Goal: Information Seeking & Learning: Learn about a topic

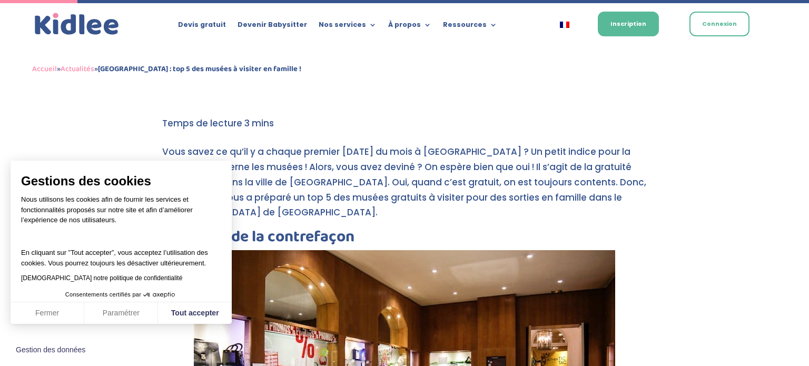
scroll to position [249, 0]
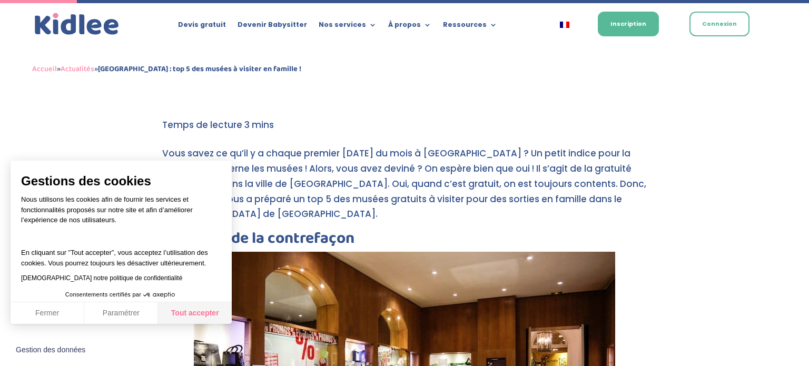
click at [185, 314] on button "Tout accepter" at bounding box center [195, 313] width 74 height 22
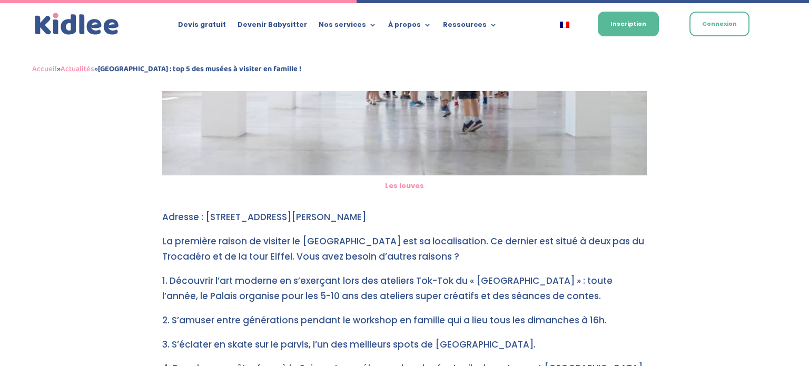
scroll to position [1155, 0]
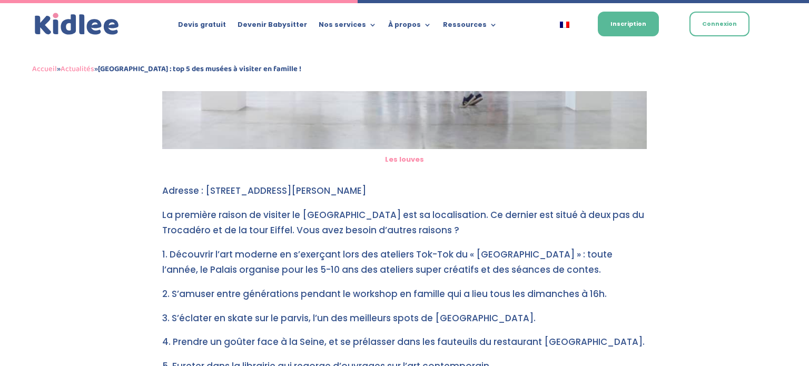
click at [302, 207] on p "La première raison de visiter le [GEOGRAPHIC_DATA] est sa localisation. Ce dern…" at bounding box center [404, 226] width 484 height 39
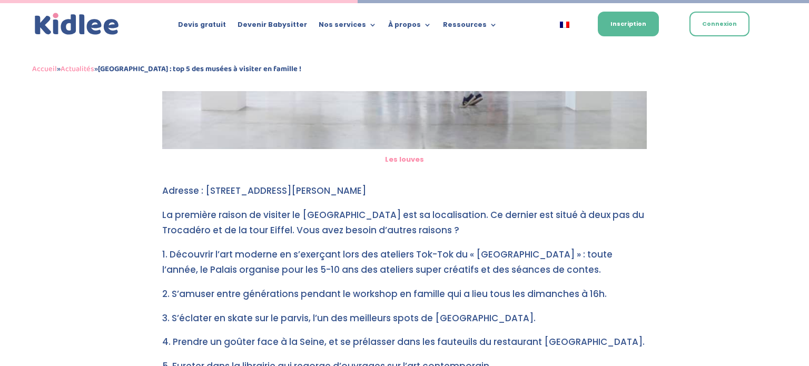
click at [302, 207] on p "La première raison de visiter le [GEOGRAPHIC_DATA] est sa localisation. Ce dern…" at bounding box center [404, 226] width 484 height 39
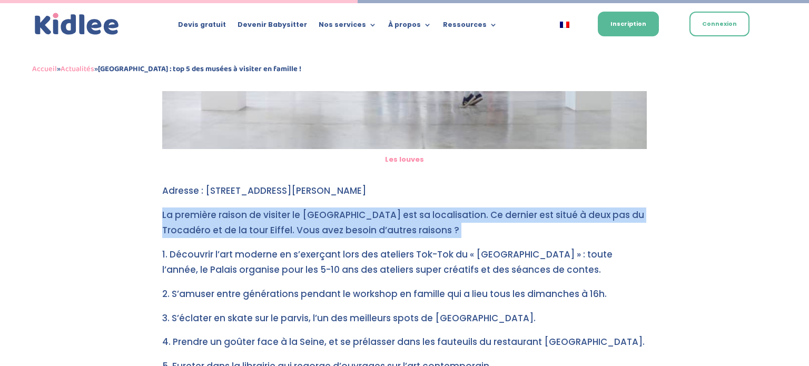
click at [302, 207] on p "La première raison de visiter le [GEOGRAPHIC_DATA] est sa localisation. Ce dern…" at bounding box center [404, 226] width 484 height 39
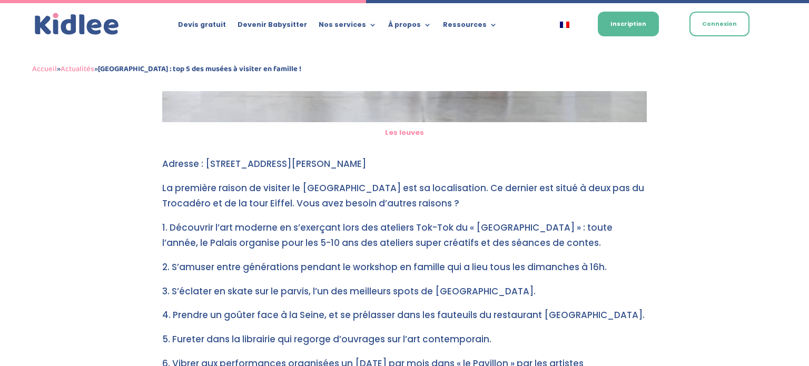
scroll to position [1183, 0]
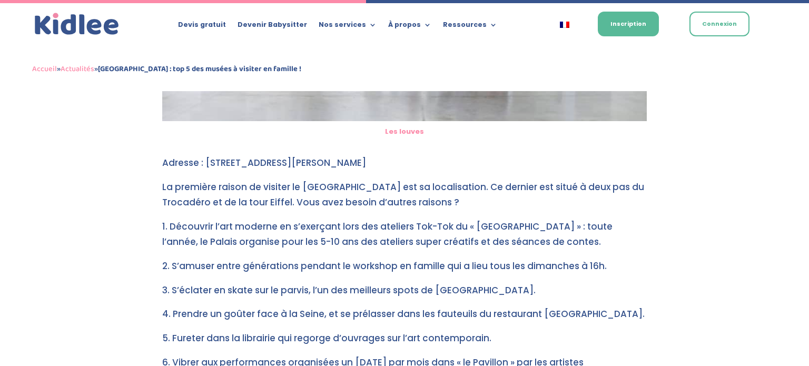
click at [298, 179] on p "La première raison de visiter le [GEOGRAPHIC_DATA] est sa localisation. Ce dern…" at bounding box center [404, 198] width 484 height 39
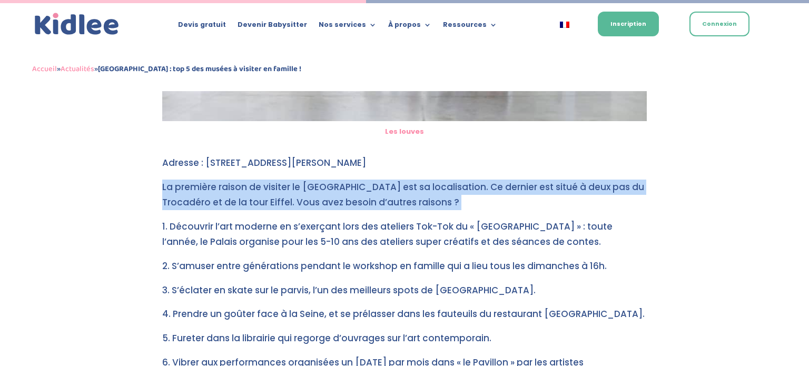
click at [294, 219] on p "1. Découvrir l’art moderne en s’exerçant lors des ateliers Tok-Tok du « [GEOGRA…" at bounding box center [404, 238] width 484 height 39
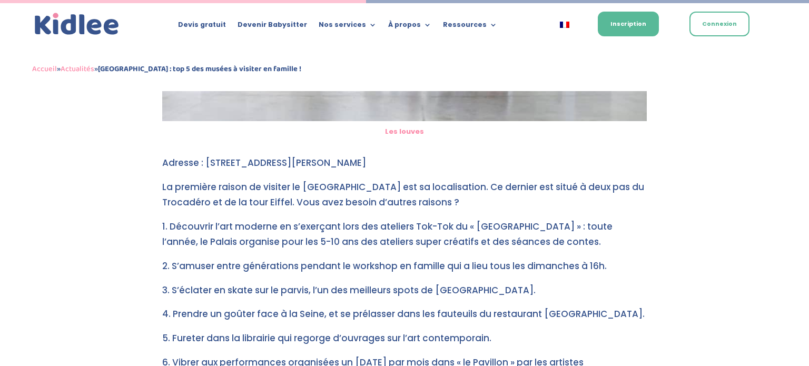
click at [294, 219] on p "1. Découvrir l’art moderne en s’exerçant lors des ateliers Tok-Tok du « [GEOGRA…" at bounding box center [404, 238] width 484 height 39
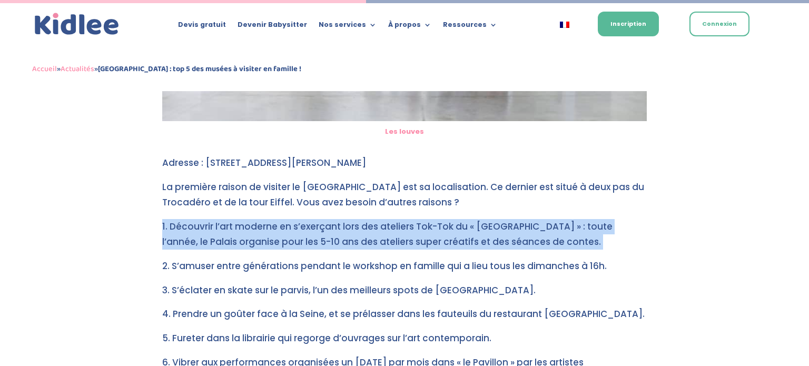
click at [294, 219] on p "1. Découvrir l’art moderne en s’exerçant lors des ateliers Tok-Tok du « [GEOGRA…" at bounding box center [404, 238] width 484 height 39
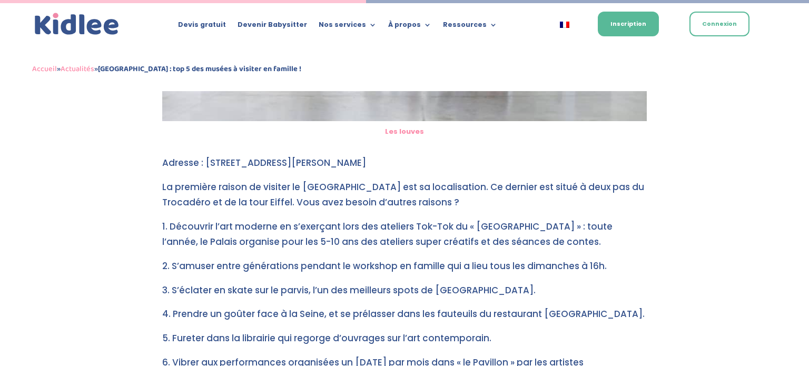
click at [294, 219] on p "1. Découvrir l’art moderne en s’exerçant lors des ateliers Tok-Tok du « [GEOGRA…" at bounding box center [404, 238] width 484 height 39
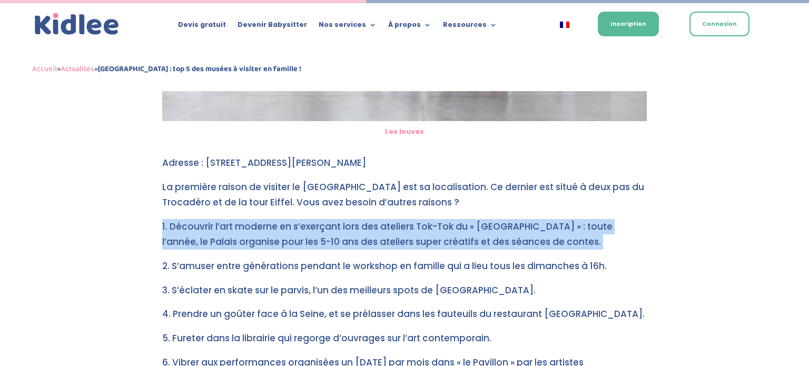
click at [294, 219] on p "1. Découvrir l’art moderne en s’exerçant lors des ateliers Tok-Tok du « [GEOGRA…" at bounding box center [404, 238] width 484 height 39
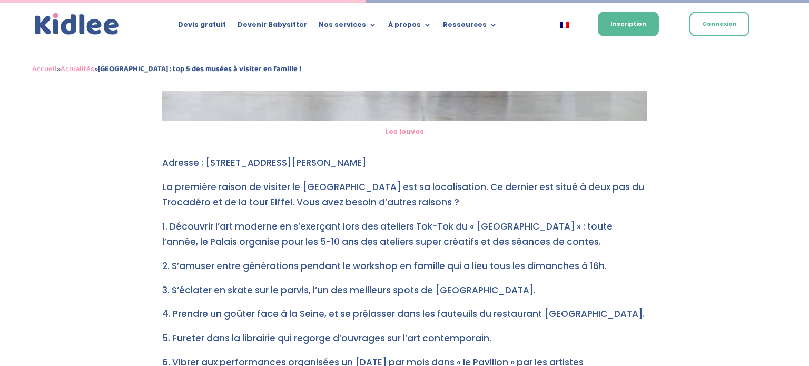
click at [294, 219] on p "1. Découvrir l’art moderne en s’exerçant lors des ateliers Tok-Tok du « [GEOGRA…" at bounding box center [404, 238] width 484 height 39
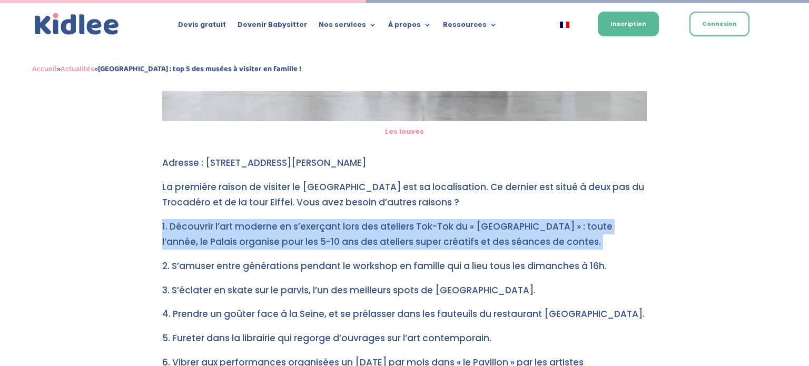
click at [294, 219] on p "1. Découvrir l’art moderne en s’exerçant lors des ateliers Tok-Tok du « [GEOGRA…" at bounding box center [404, 238] width 484 height 39
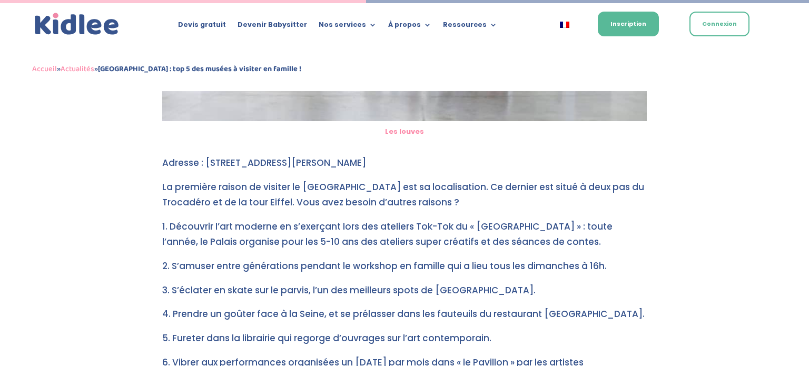
click at [294, 219] on p "1. Découvrir l’art moderne en s’exerçant lors des ateliers Tok-Tok du « [GEOGRA…" at bounding box center [404, 238] width 484 height 39
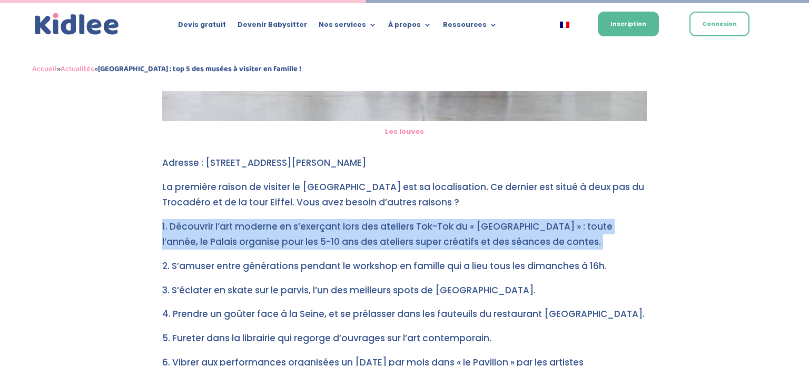
click at [294, 219] on p "1. Découvrir l’art moderne en s’exerçant lors des ateliers Tok-Tok du « [GEOGRA…" at bounding box center [404, 238] width 484 height 39
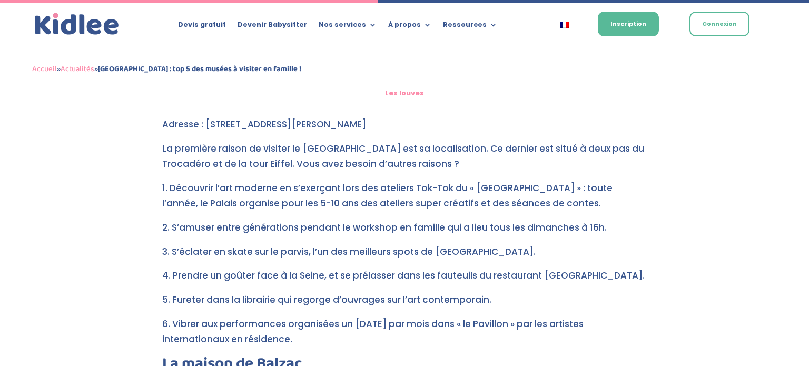
scroll to position [1223, 0]
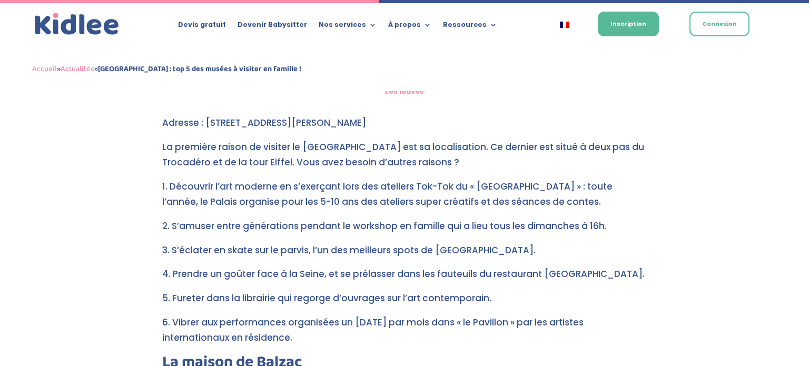
click at [294, 218] on p "2. S’amuser entre générations pendant le workshop en famille qui a lieu tous le…" at bounding box center [404, 230] width 484 height 24
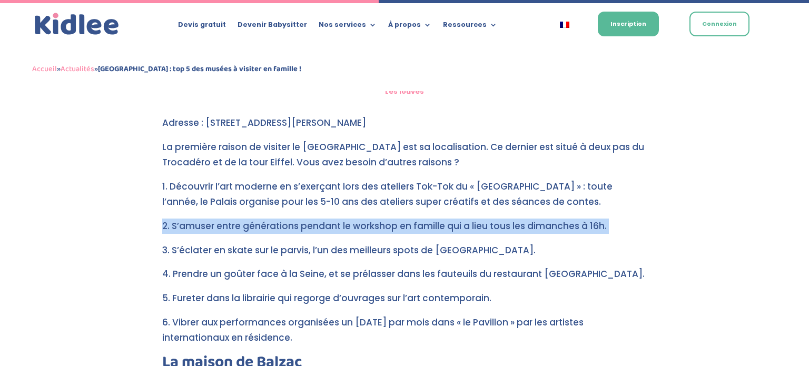
click at [294, 218] on p "2. S’amuser entre générations pendant le workshop en famille qui a lieu tous le…" at bounding box center [404, 230] width 484 height 24
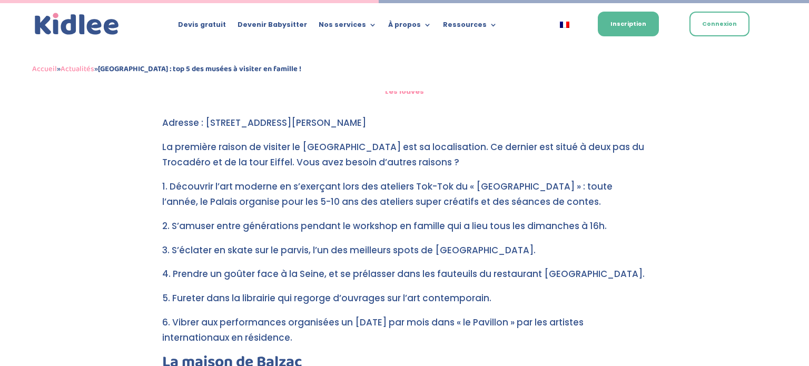
click at [284, 243] on p "3. S’éclater en skate sur le parvis, l’un des meilleurs spots de [GEOGRAPHIC_DA…" at bounding box center [404, 255] width 484 height 24
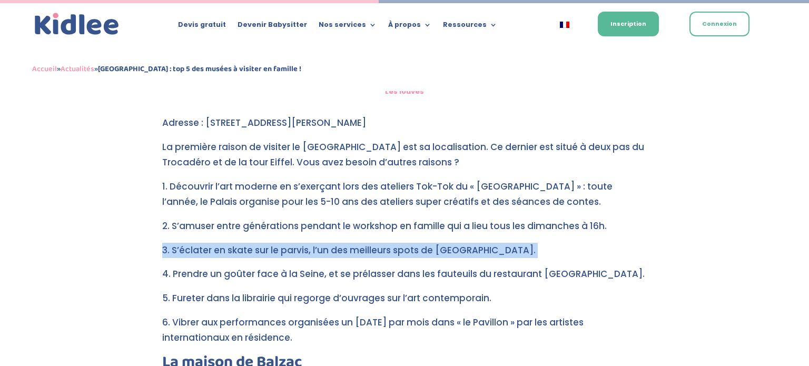
click at [281, 266] on p "4. Prendre un goûter face à la Seine, et se prélasser dans les fauteuils du res…" at bounding box center [404, 278] width 484 height 24
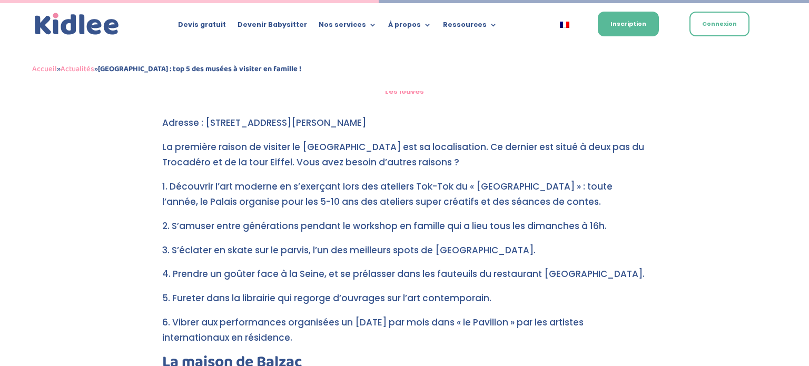
click at [281, 266] on p "4. Prendre un goûter face à la Seine, et se prélasser dans les fauteuils du res…" at bounding box center [404, 278] width 484 height 24
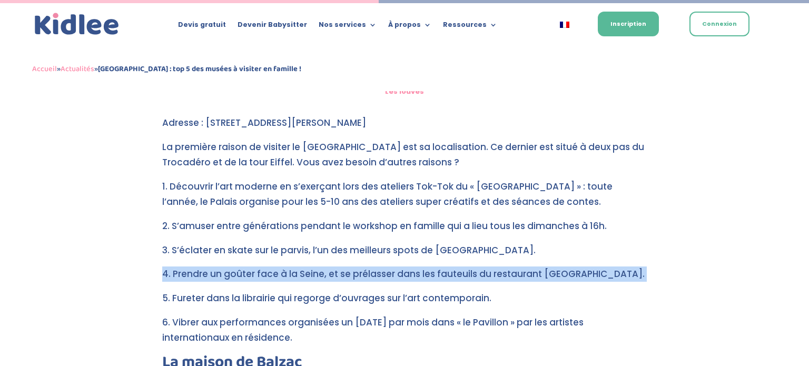
click at [281, 266] on p "4. Prendre un goûter face à la Seine, et se prélasser dans les fauteuils du res…" at bounding box center [404, 278] width 484 height 24
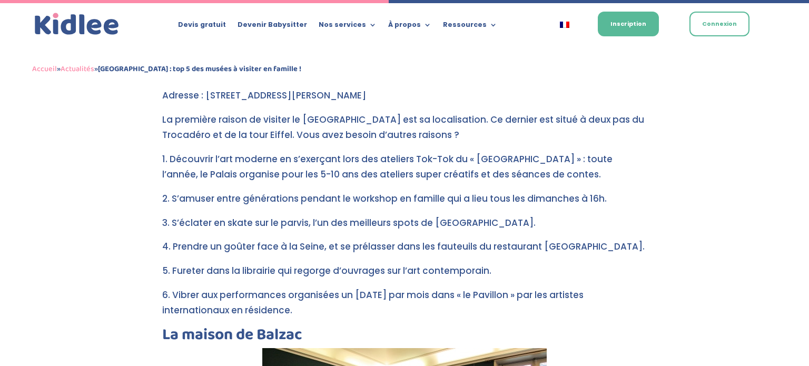
scroll to position [1256, 0]
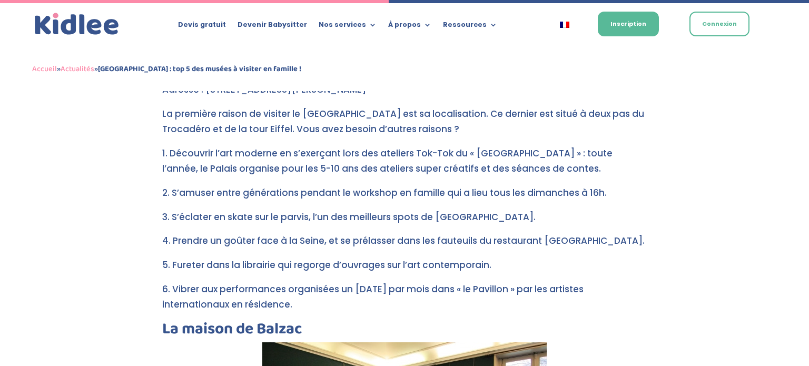
click at [260, 257] on p "5. Fureter dans la librairie qui regorge d’ouvrages sur l’art contemporain." at bounding box center [404, 269] width 484 height 24
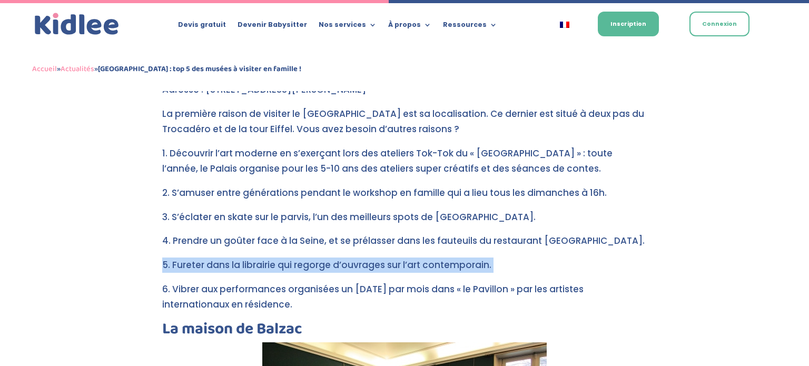
click at [260, 257] on p "5. Fureter dans la librairie qui regorge d’ouvrages sur l’art contemporain." at bounding box center [404, 269] width 484 height 24
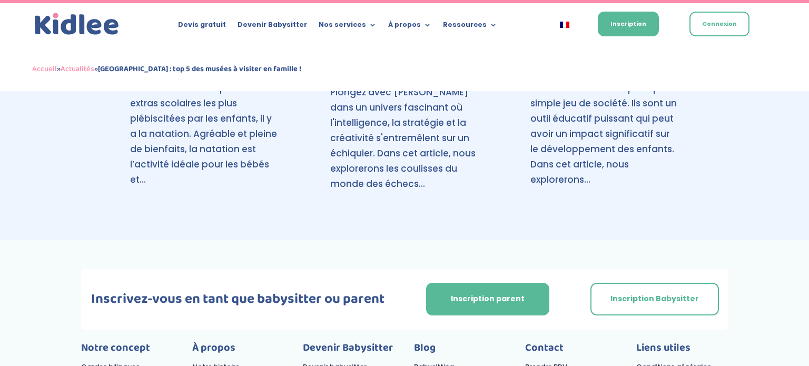
scroll to position [3284, 0]
